Goal: Check status: Check status

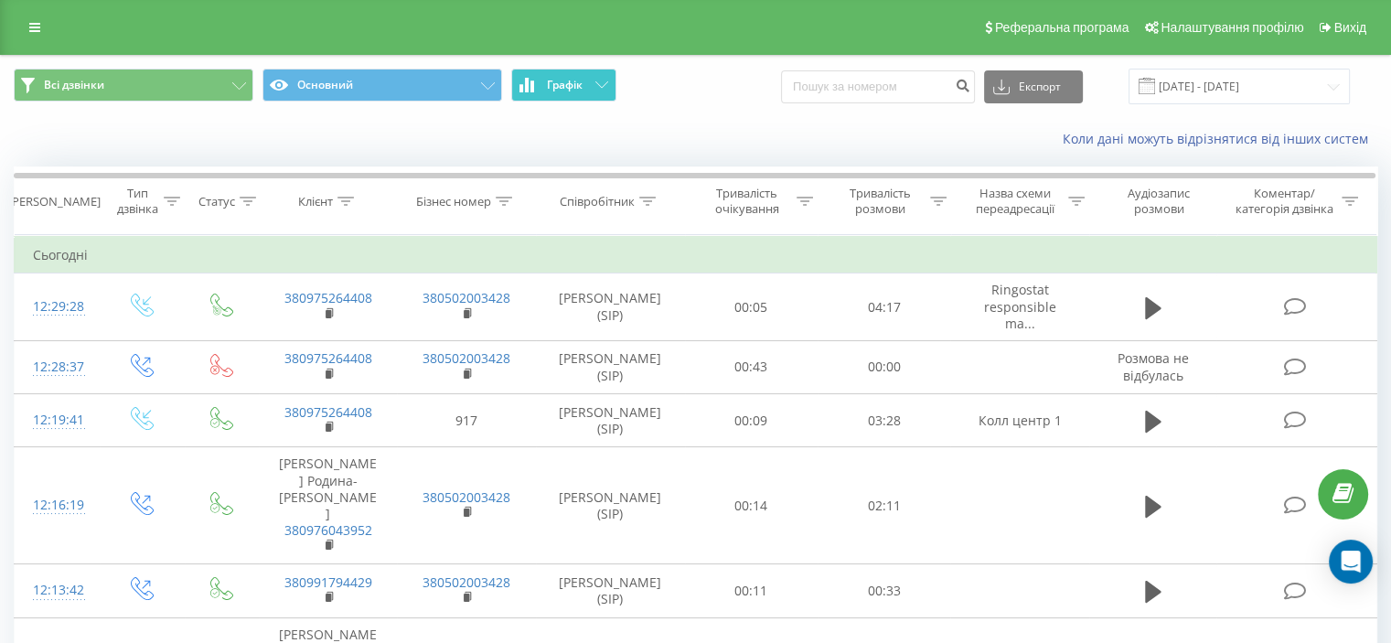
click at [596, 84] on icon at bounding box center [602, 84] width 13 height 6
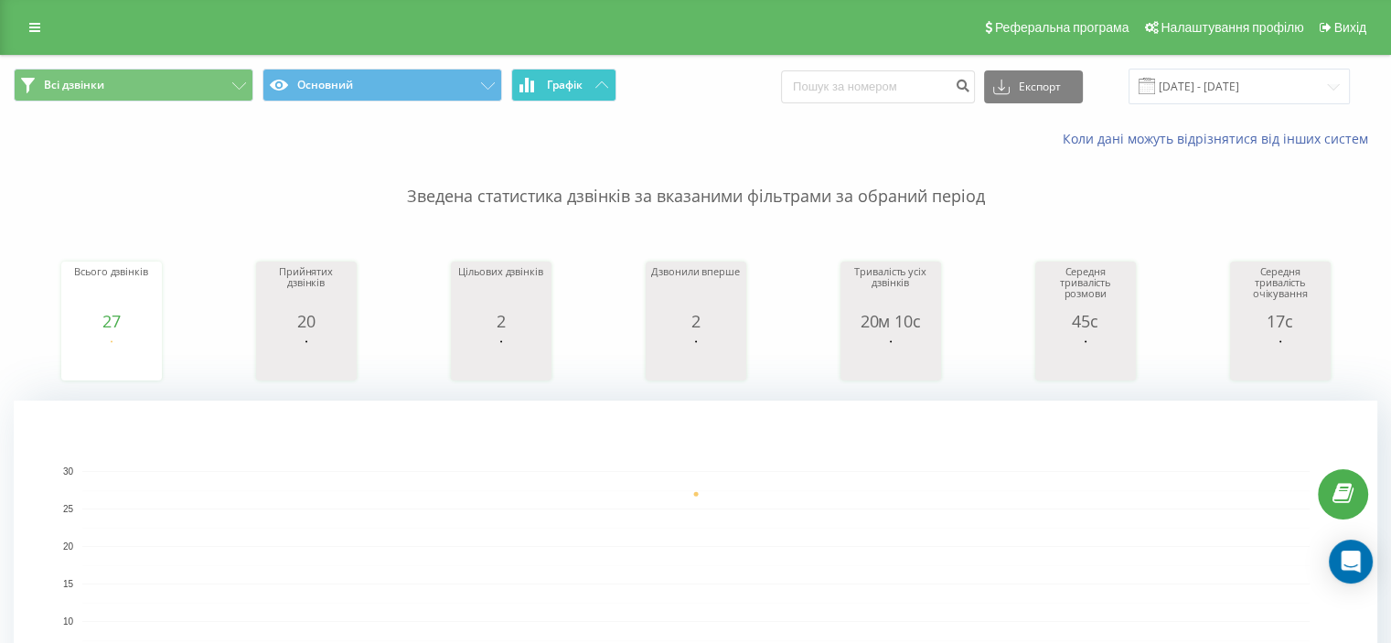
click at [596, 84] on icon at bounding box center [602, 84] width 13 height 6
